Goal: Find specific page/section

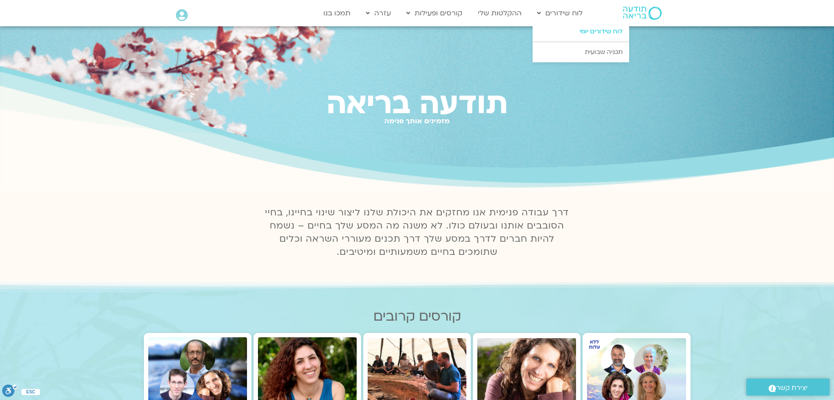
click at [600, 34] on link "לוח שידורים יומי" at bounding box center [580, 31] width 96 height 20
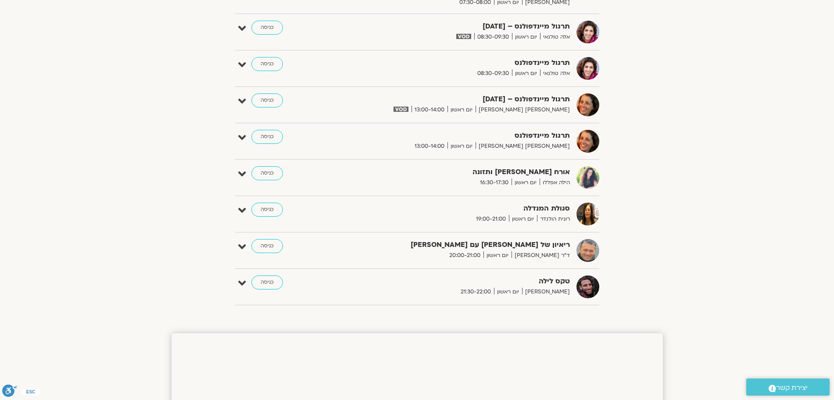
scroll to position [329, 0]
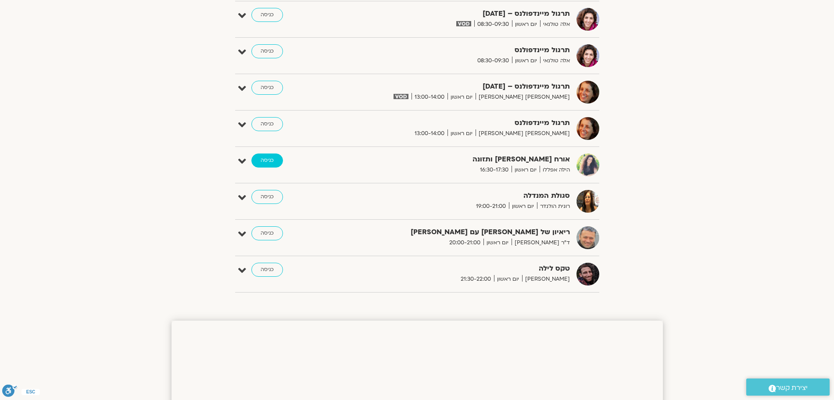
click at [269, 164] on link "כניסה" at bounding box center [267, 160] width 32 height 14
